Goal: Task Accomplishment & Management: Use online tool/utility

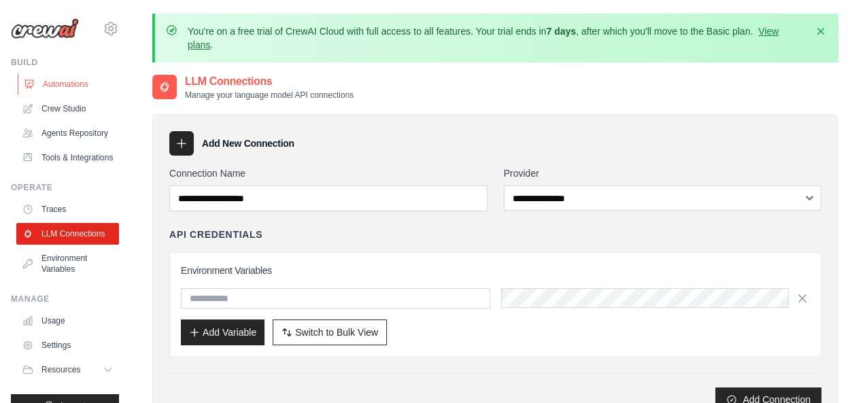
click at [71, 90] on link "Automations" at bounding box center [69, 84] width 103 height 22
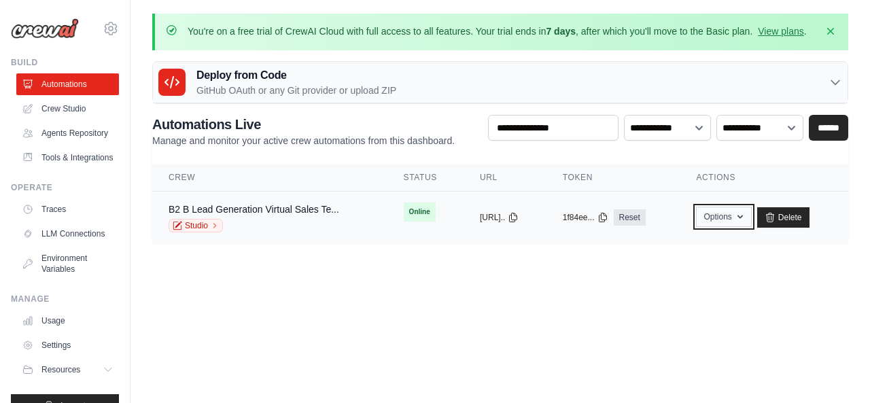
click at [734, 218] on button "Options" at bounding box center [723, 217] width 55 height 20
click at [740, 214] on icon "button" at bounding box center [734, 216] width 11 height 11
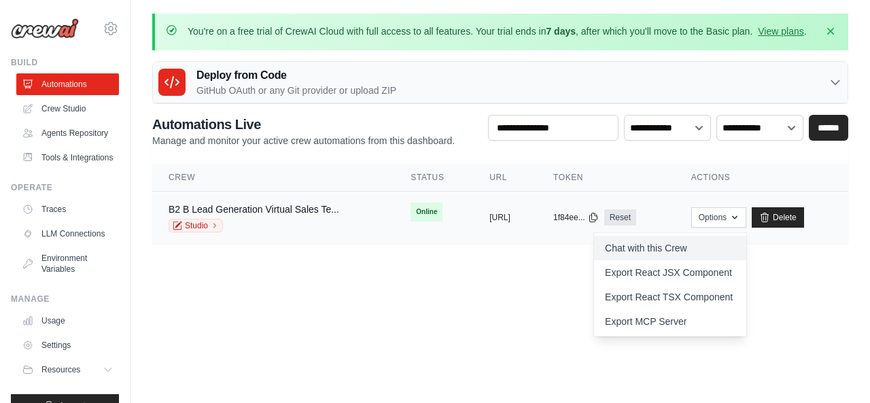
click at [649, 248] on link "Chat with this Crew" at bounding box center [670, 248] width 152 height 24
click at [251, 88] on p "GitHub OAuth or any Git provider or upload ZIP" at bounding box center [296, 91] width 200 height 14
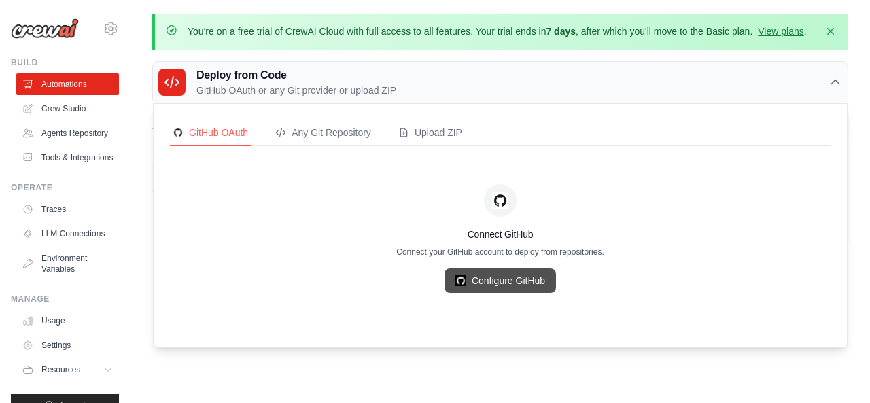
click at [521, 277] on link "Configure GitHub" at bounding box center [500, 281] width 111 height 24
